Goal: Use online tool/utility: Utilize a website feature to perform a specific function

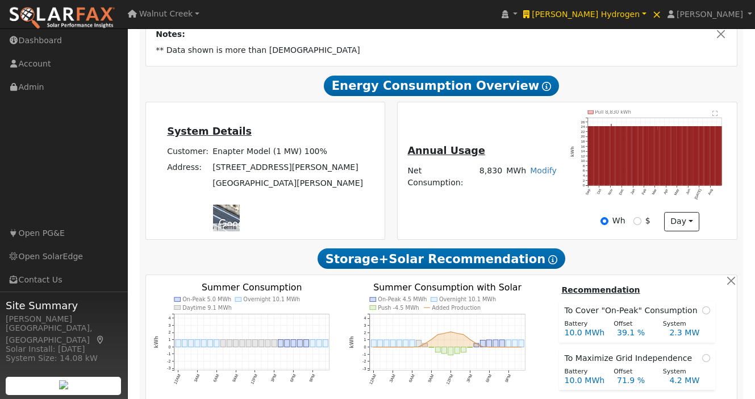
scroll to position [247, 0]
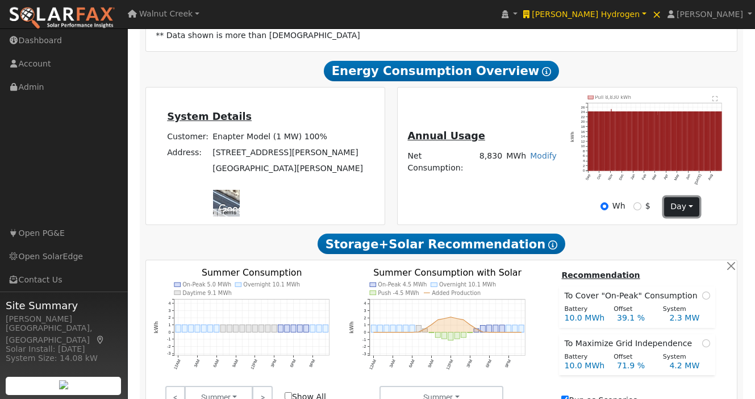
click at [686, 197] on button "day" at bounding box center [681, 206] width 35 height 19
click at [680, 238] on link "Month" at bounding box center [704, 246] width 79 height 16
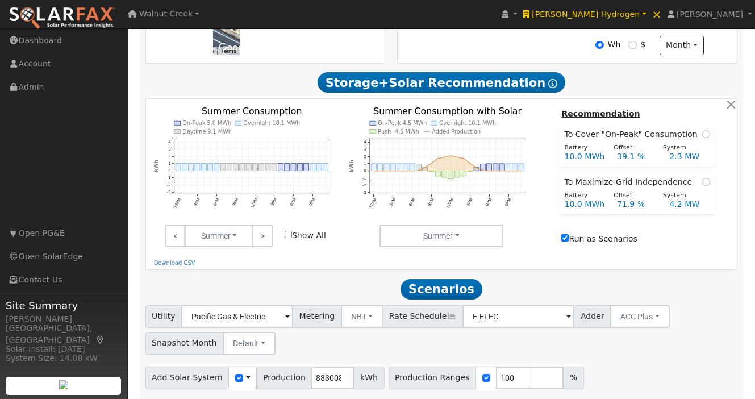
scroll to position [430, 0]
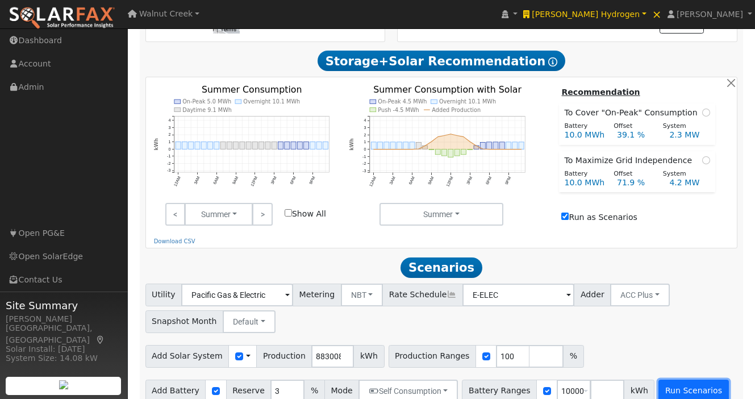
click at [693, 383] on button "Run Scenarios" at bounding box center [694, 391] width 70 height 23
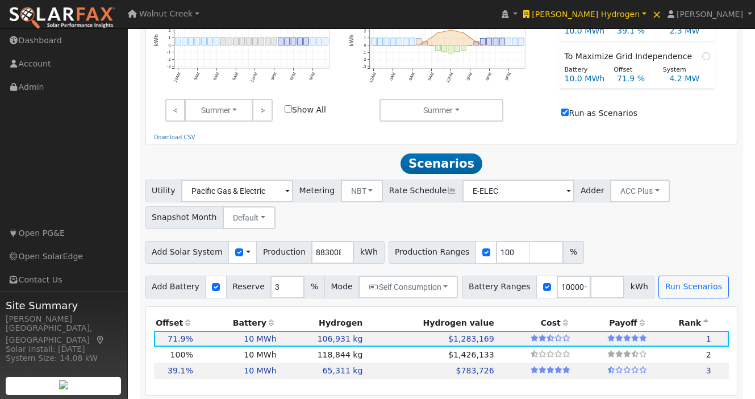
scroll to position [468, 0]
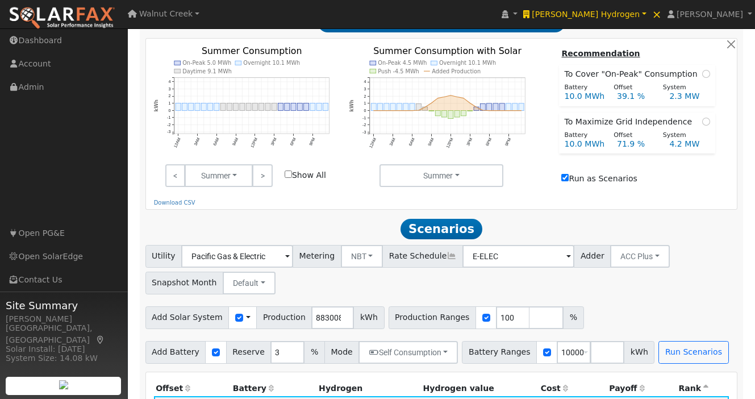
click at [614, 173] on label "Run as Scenarios" at bounding box center [599, 179] width 76 height 12
click at [569, 174] on input "Run as Scenarios" at bounding box center [564, 177] width 7 height 7
checkbox input "false"
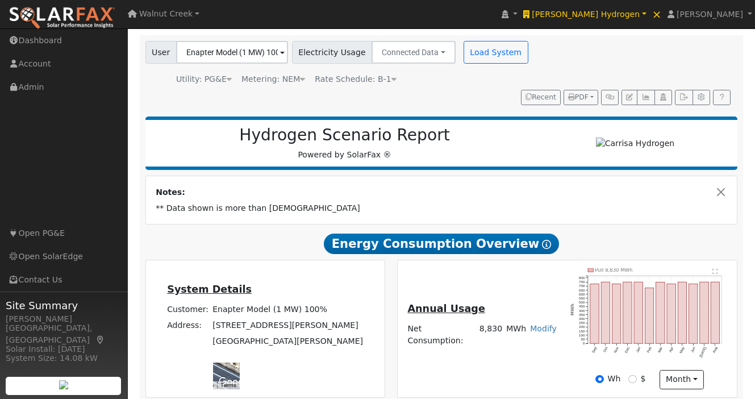
scroll to position [0, 0]
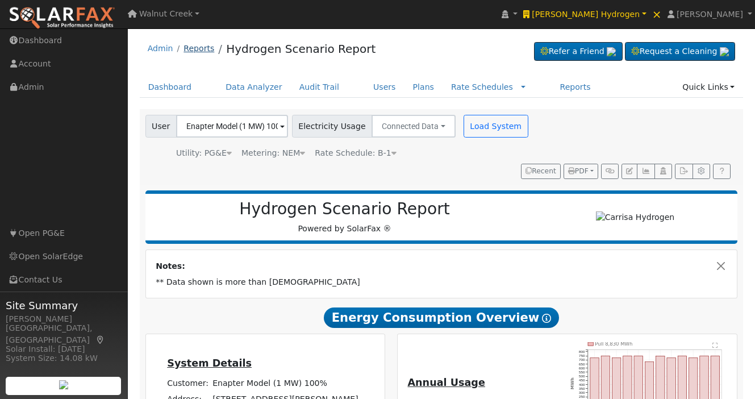
click at [196, 48] on link "Reports" at bounding box center [199, 48] width 31 height 9
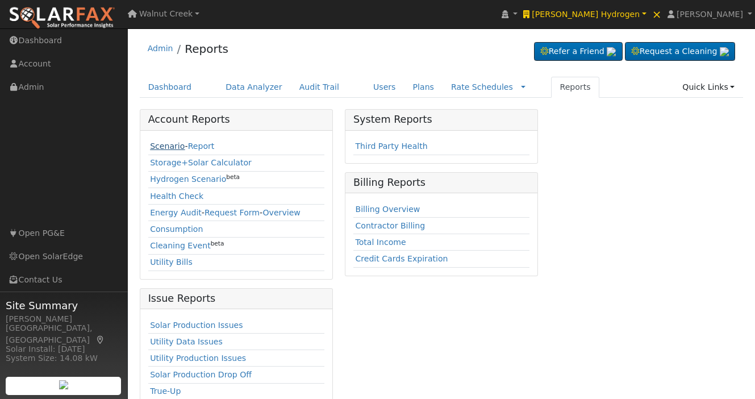
click at [157, 141] on link "Scenario" at bounding box center [167, 145] width 35 height 9
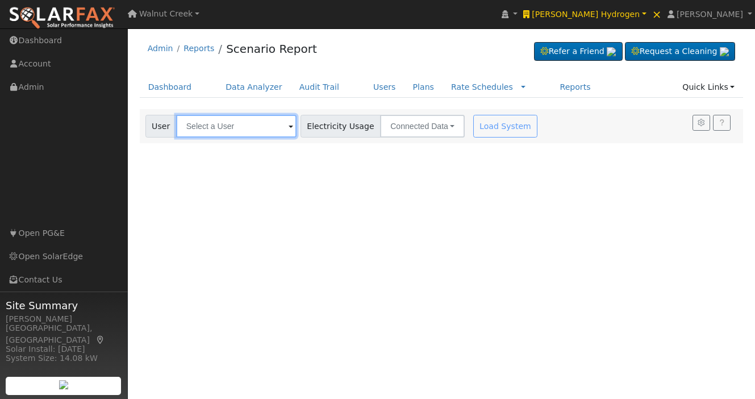
click at [232, 124] on input "text" at bounding box center [236, 126] width 120 height 23
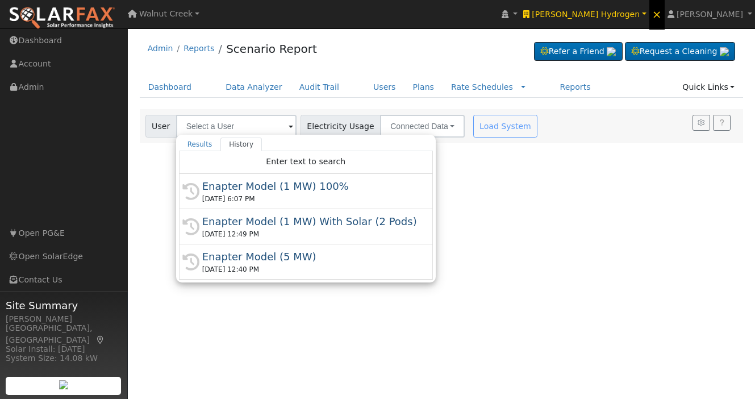
click at [662, 16] on span "×" at bounding box center [657, 14] width 10 height 14
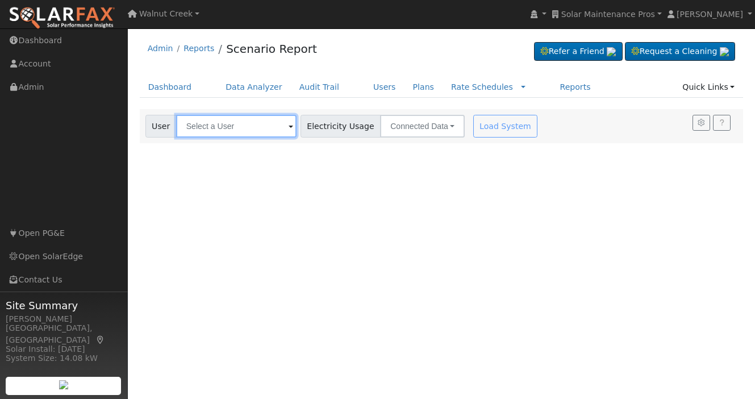
click at [230, 129] on input "text" at bounding box center [236, 126] width 120 height 23
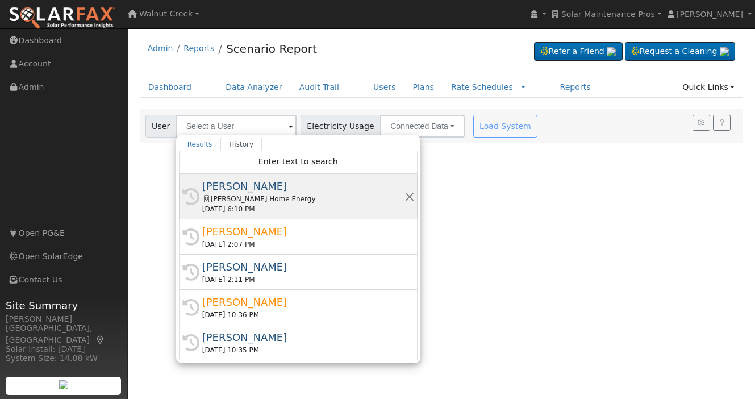
click at [255, 186] on div "[PERSON_NAME]" at bounding box center [303, 185] width 202 height 15
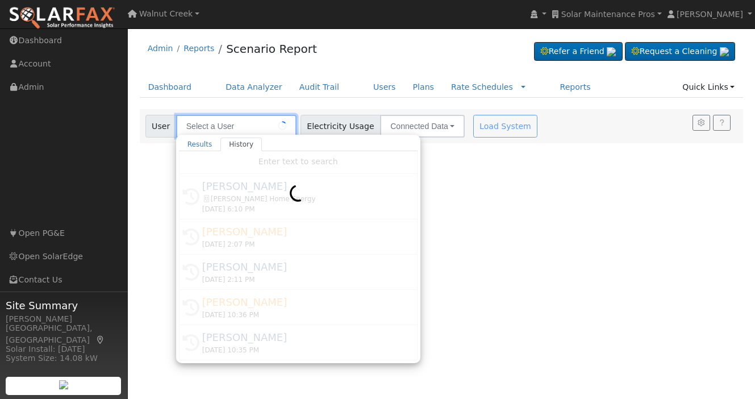
type input "[PERSON_NAME]"
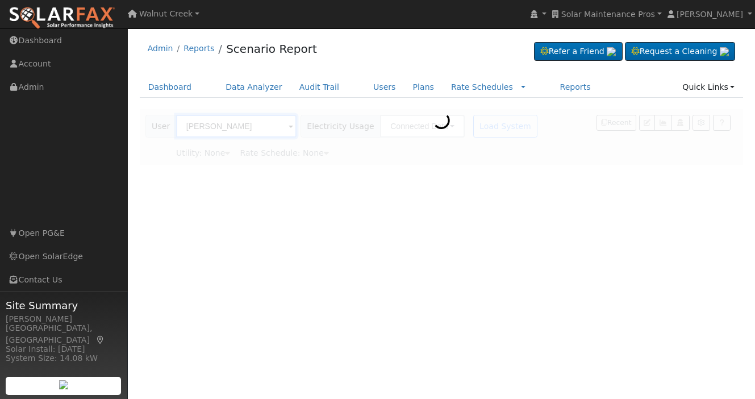
type input "San Diego Gas & Electric"
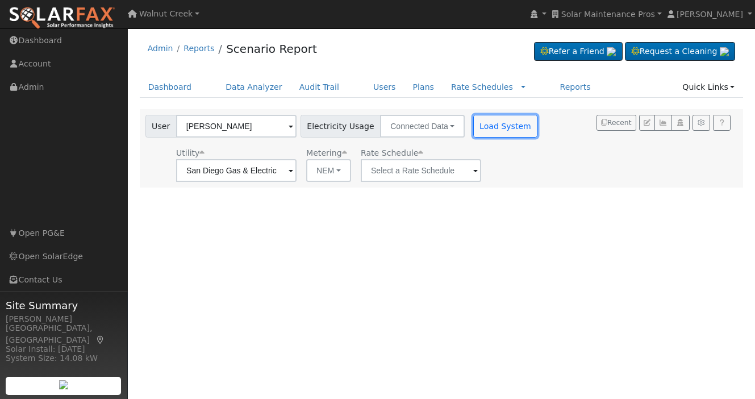
click at [492, 126] on button "Load System" at bounding box center [505, 126] width 65 height 23
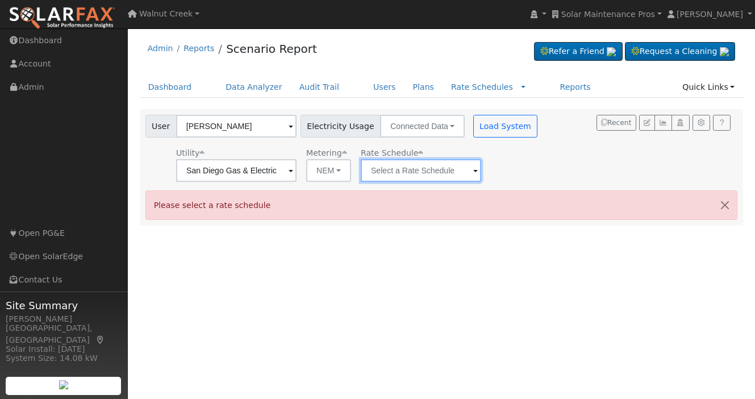
click at [422, 164] on input "text" at bounding box center [421, 170] width 120 height 23
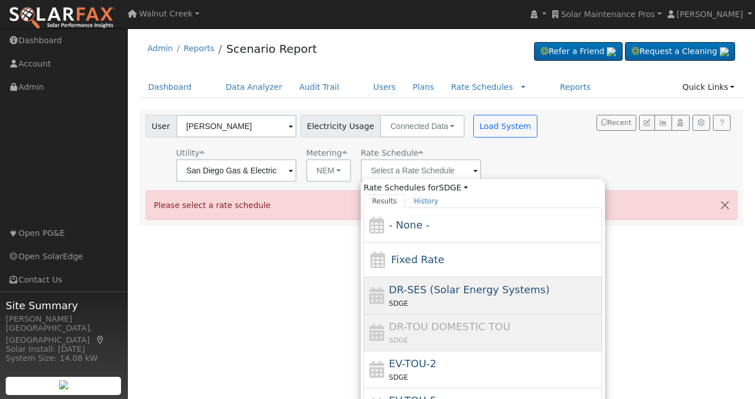
click at [447, 299] on div "SDGE" at bounding box center [494, 303] width 211 height 12
type input "DR-SES (Solar Energy Systems)"
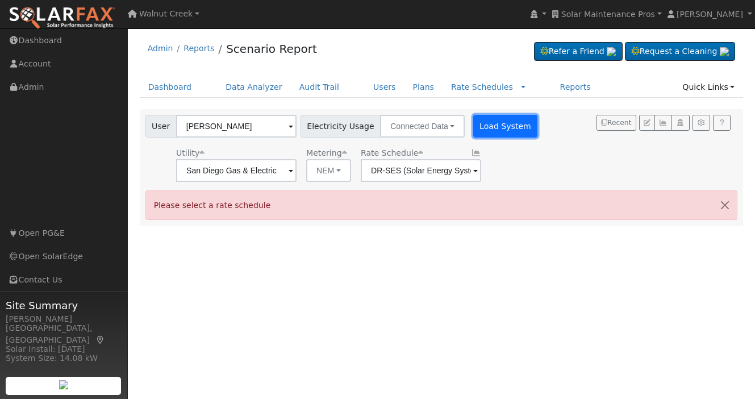
click at [482, 134] on button "Load System" at bounding box center [505, 126] width 65 height 23
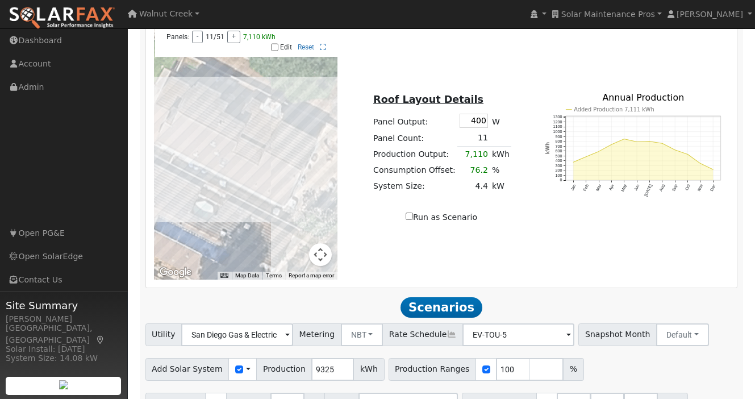
scroll to position [682, 0]
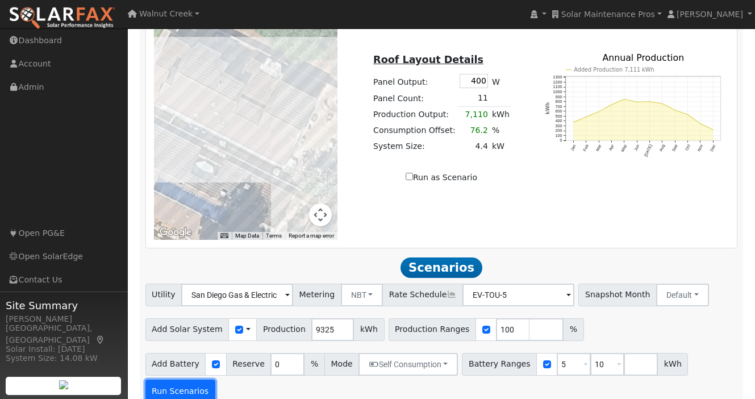
click at [170, 380] on button "Run Scenarios" at bounding box center [180, 391] width 70 height 23
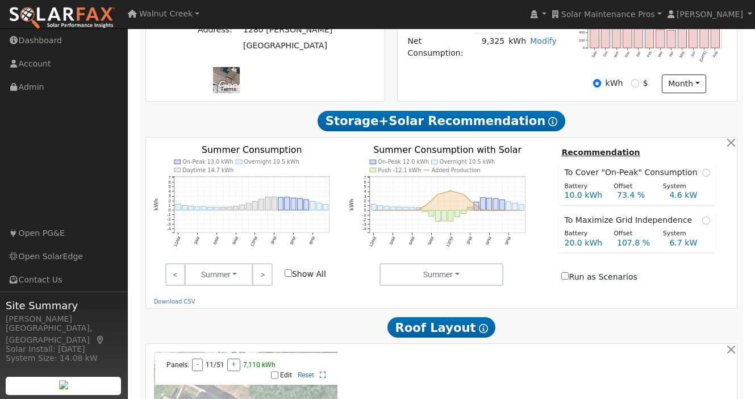
scroll to position [0, 0]
